Goal: Transaction & Acquisition: Purchase product/service

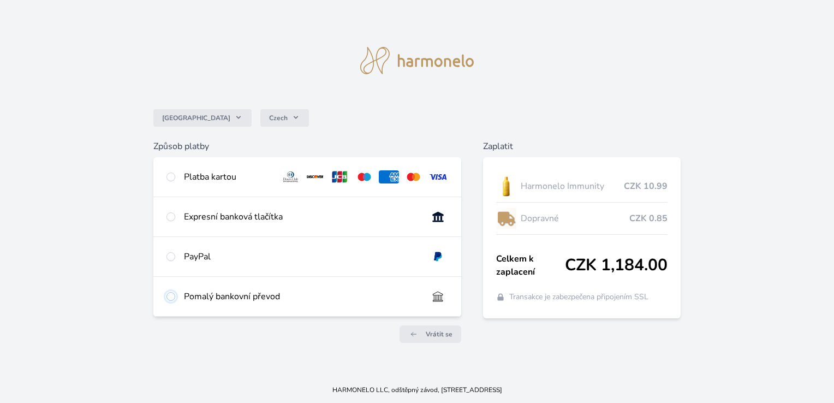
click at [170, 295] on input "radio" at bounding box center [170, 296] width 9 height 9
radio input "true"
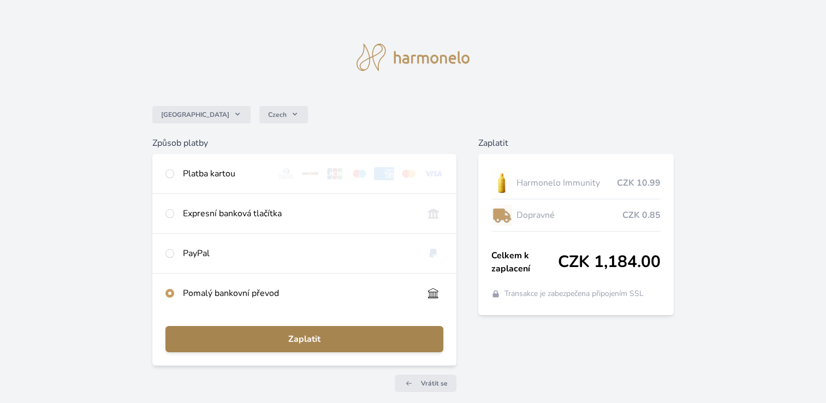
click at [303, 339] on span "Zaplatit" at bounding box center [304, 338] width 260 height 13
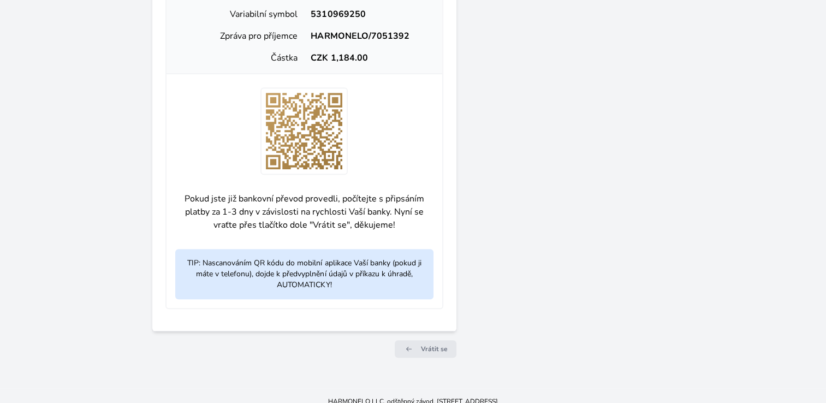
scroll to position [437, 0]
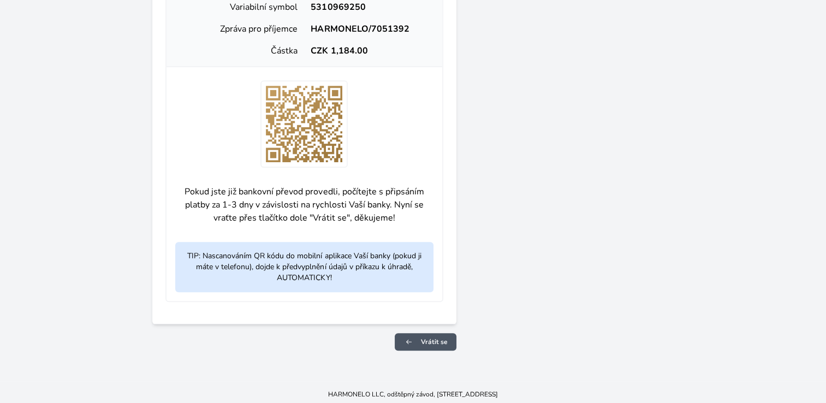
click at [433, 339] on span "Vrátit se" at bounding box center [434, 341] width 27 height 9
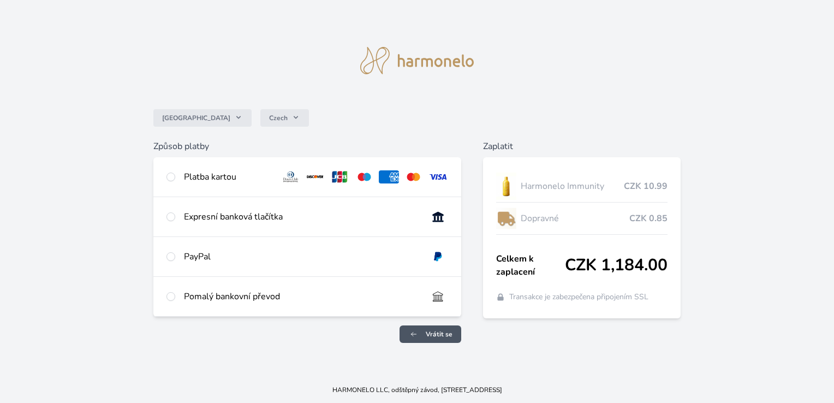
click at [445, 337] on span "Vrátit se" at bounding box center [439, 334] width 27 height 9
